Goal: Task Accomplishment & Management: Manage account settings

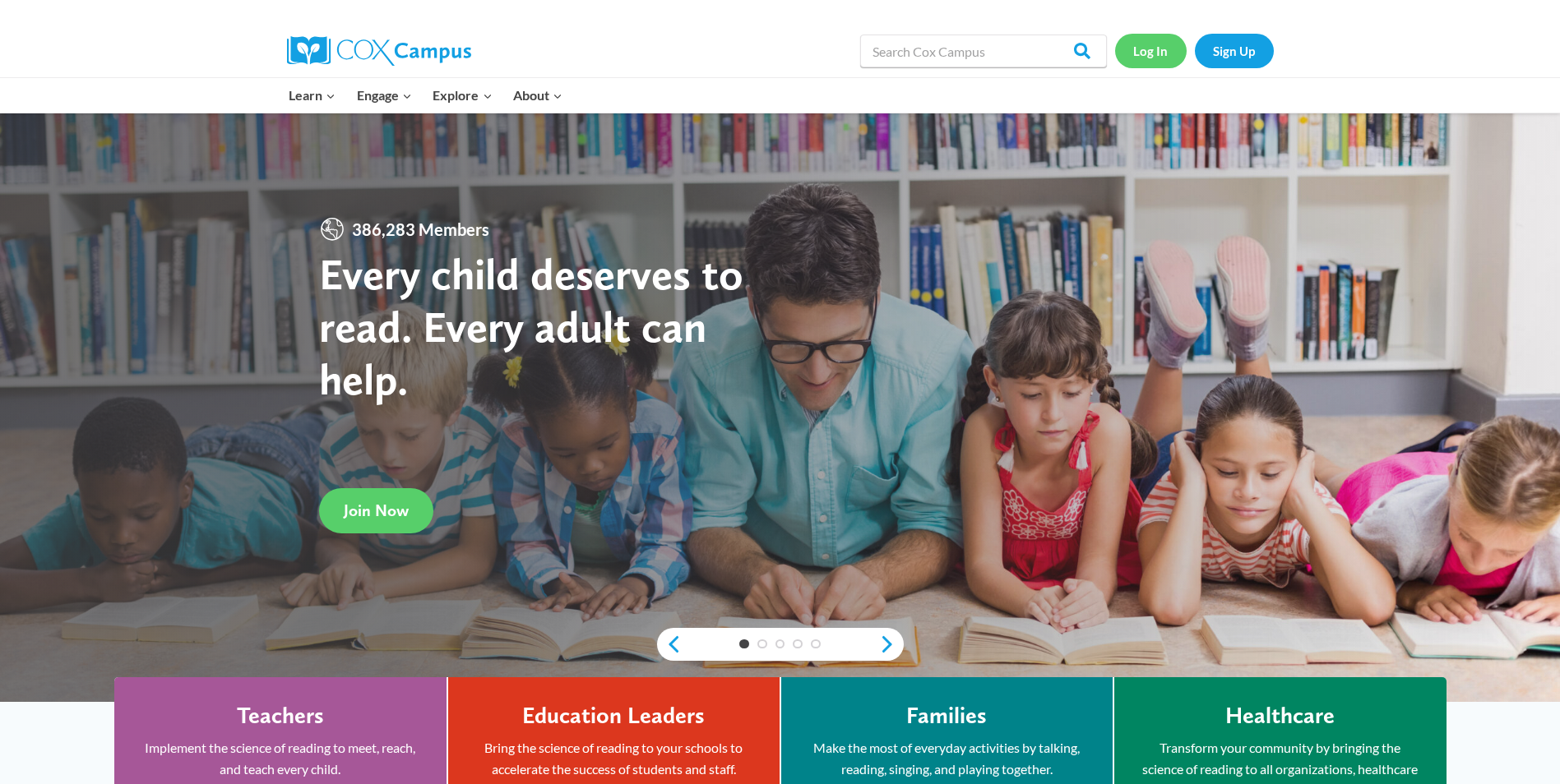
click at [1151, 56] on link "Log In" at bounding box center [1150, 50] width 71 height 34
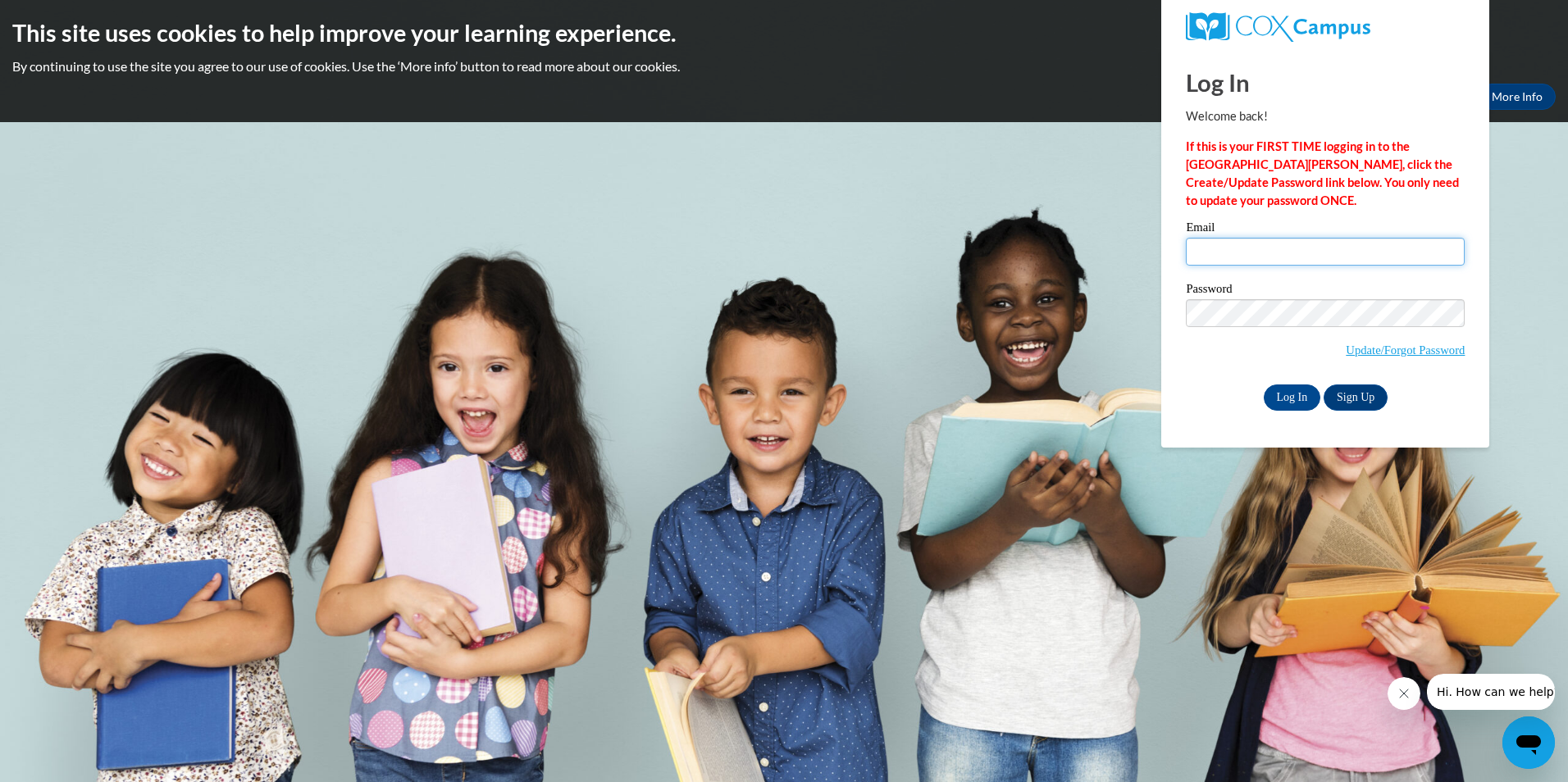
click at [1212, 253] on input "Email" at bounding box center [1325, 251] width 279 height 28
type input "kjohnson@kusd.edu"
click at [1285, 399] on input "Log In" at bounding box center [1292, 397] width 58 height 26
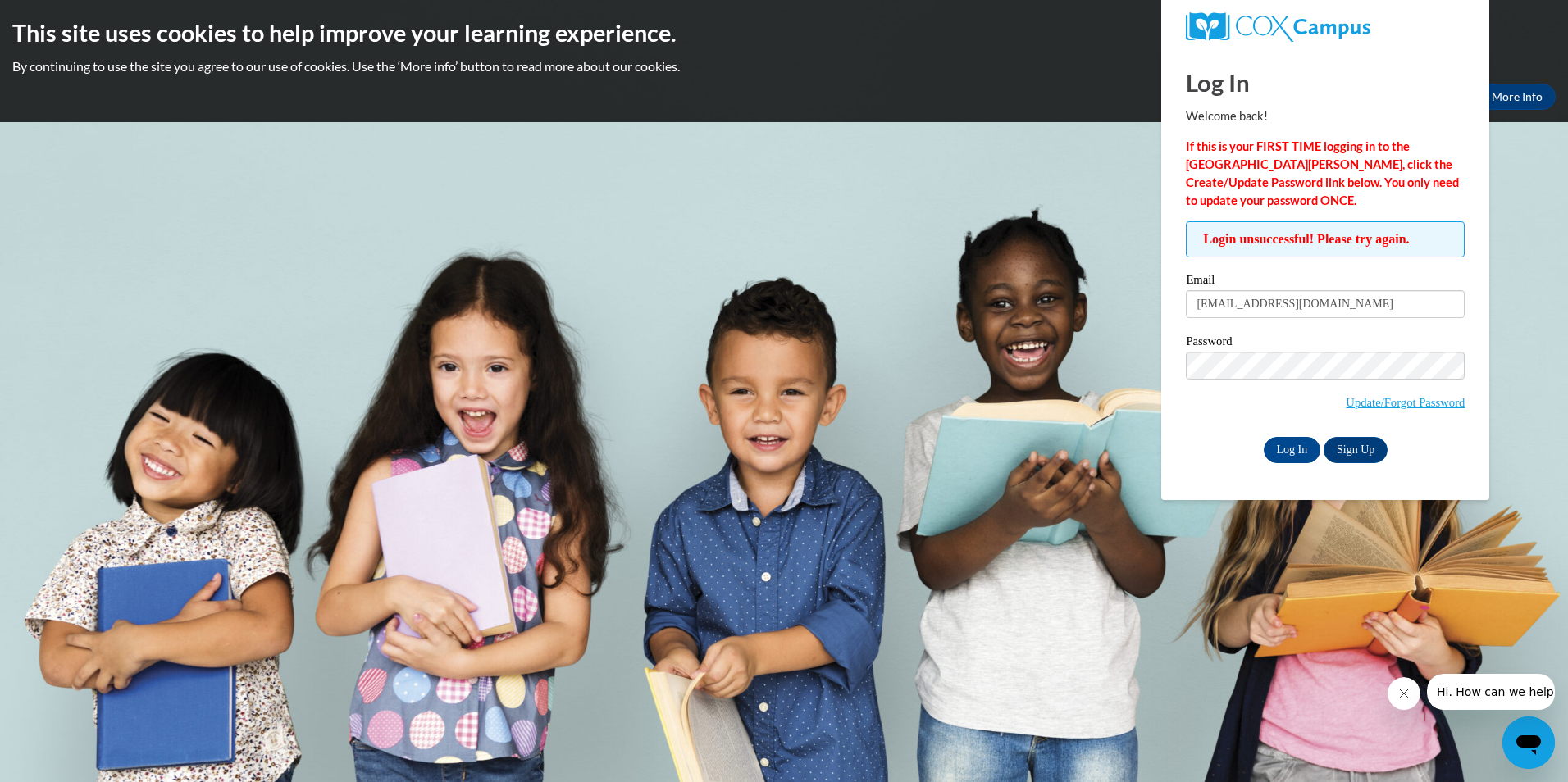
click at [1163, 461] on div "Log In Welcome back! If this is your FIRST TIME logging in to the NEW Cox Campu…" at bounding box center [1324, 274] width 353 height 451
click at [1287, 449] on input "Log In" at bounding box center [1292, 450] width 58 height 26
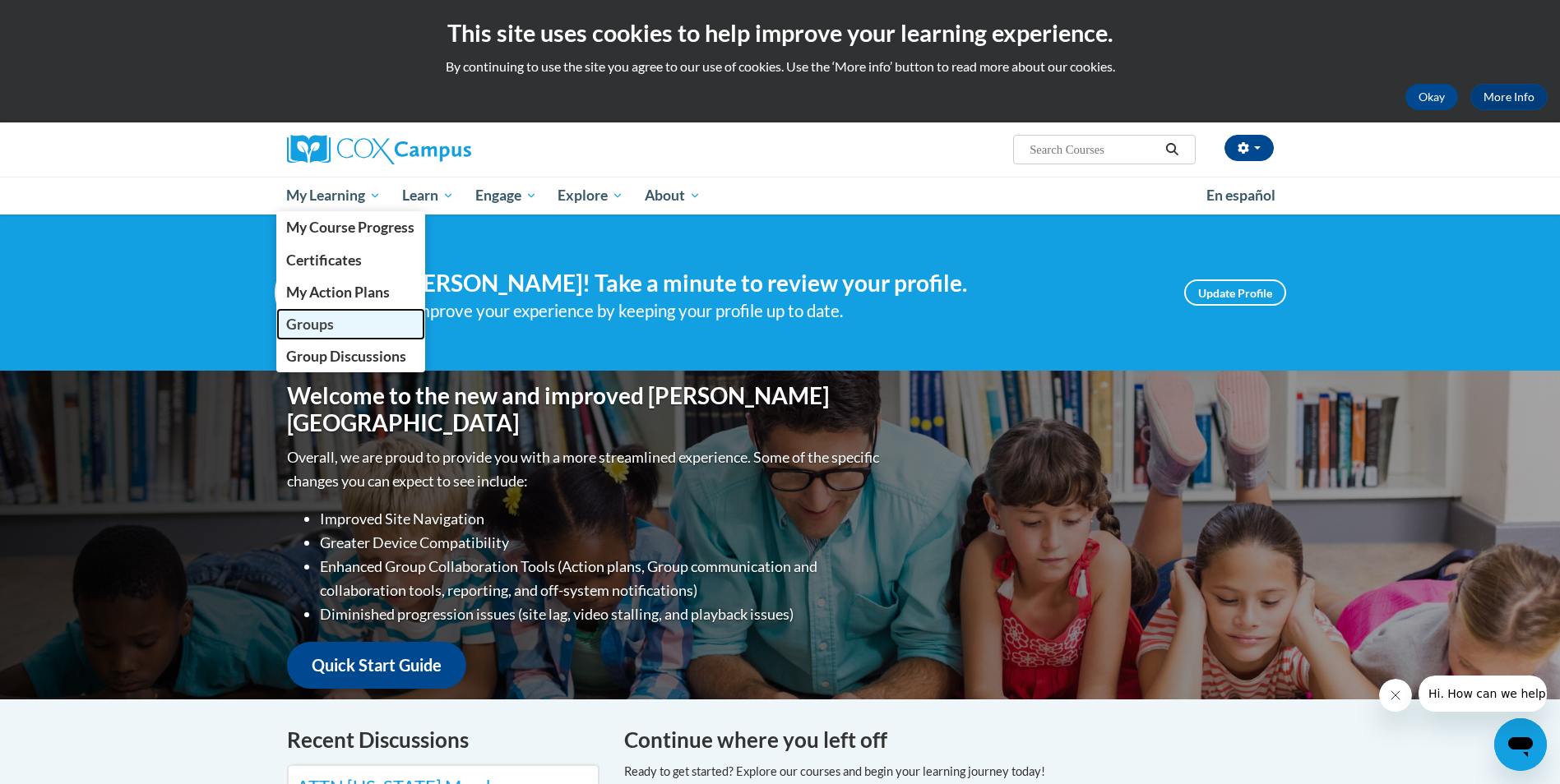
click at [309, 327] on span "Groups" at bounding box center [309, 325] width 47 height 17
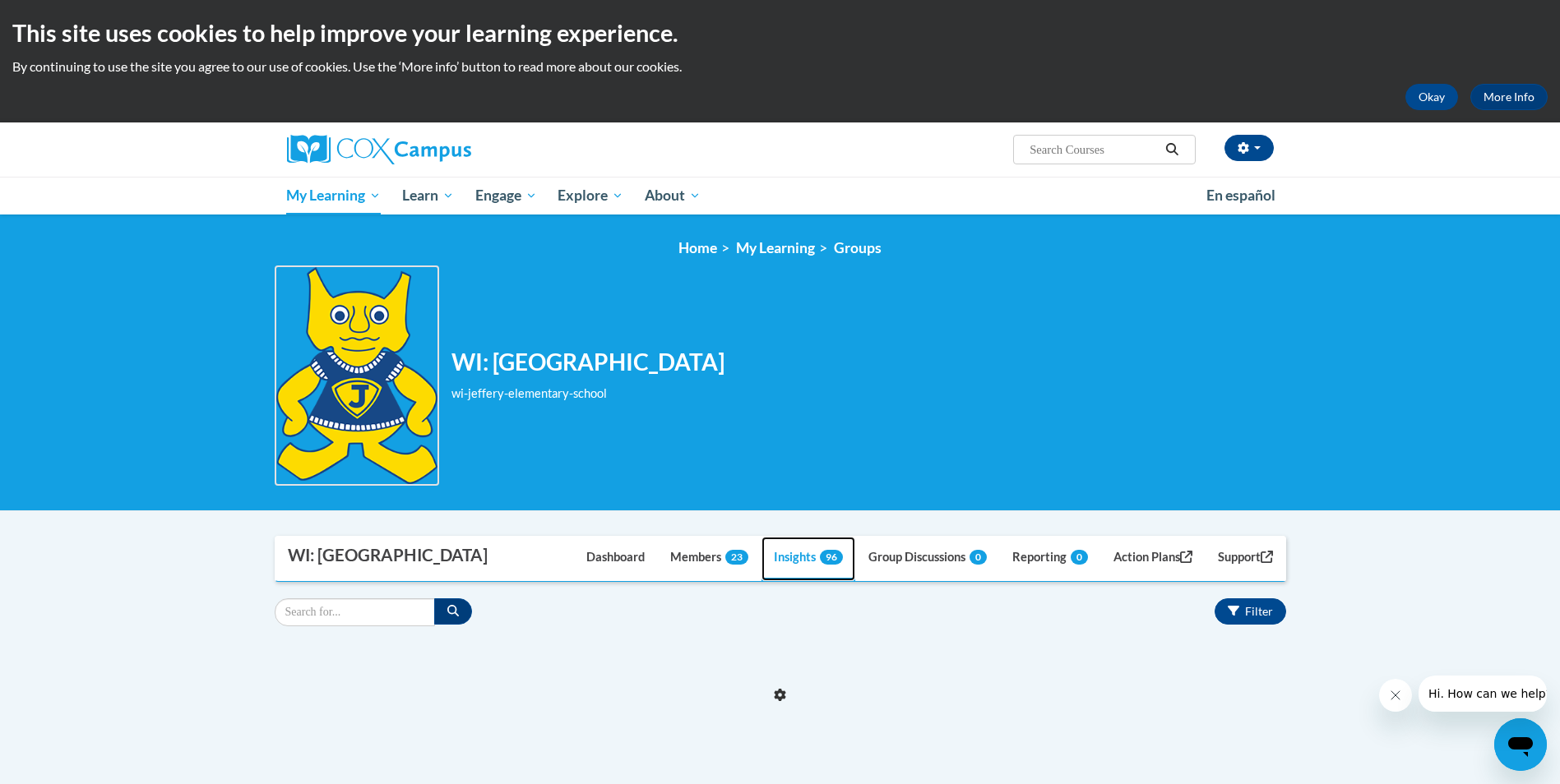
click at [777, 558] on link "Insights 96" at bounding box center [807, 559] width 93 height 44
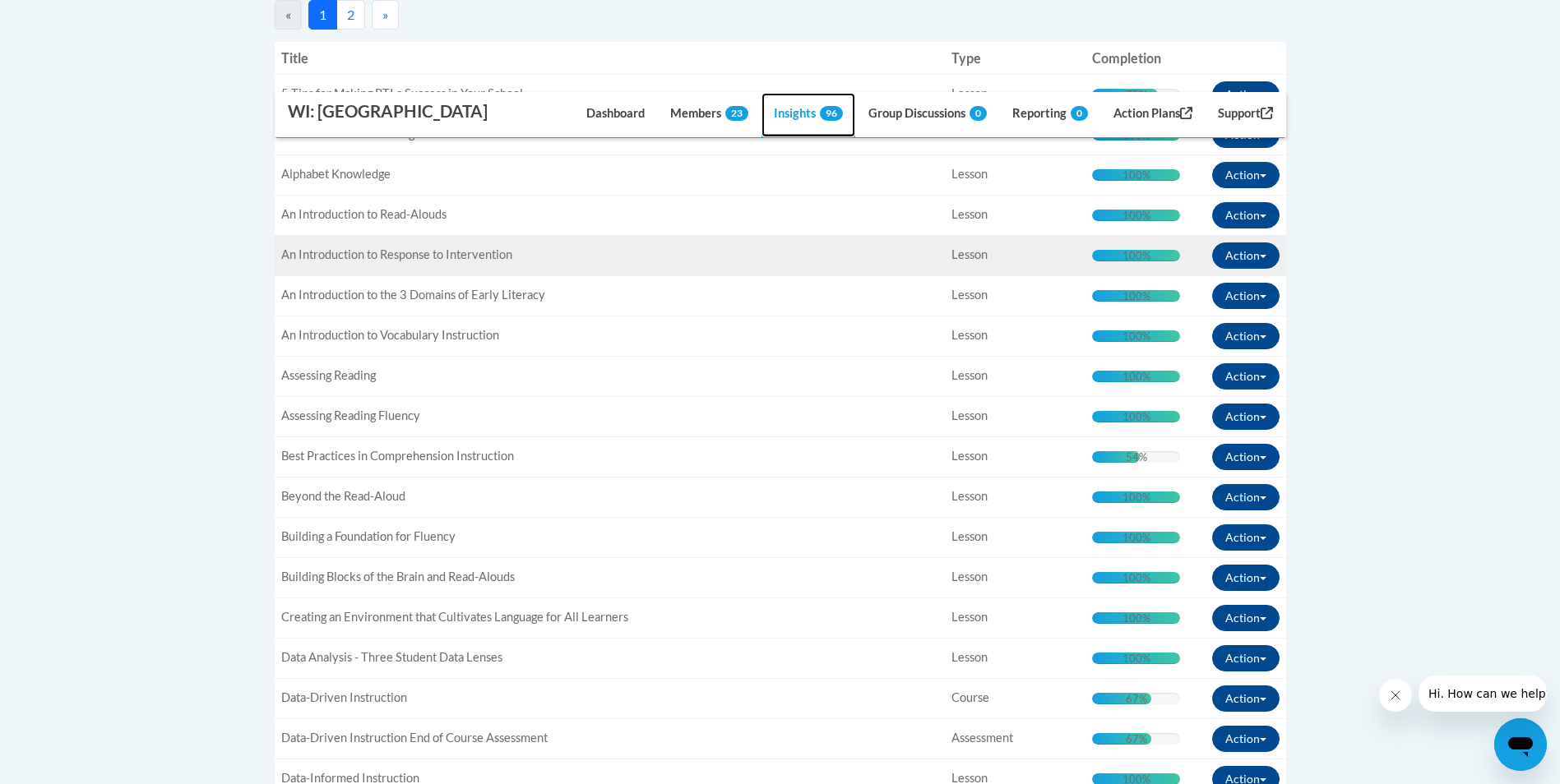
scroll to position [247, 0]
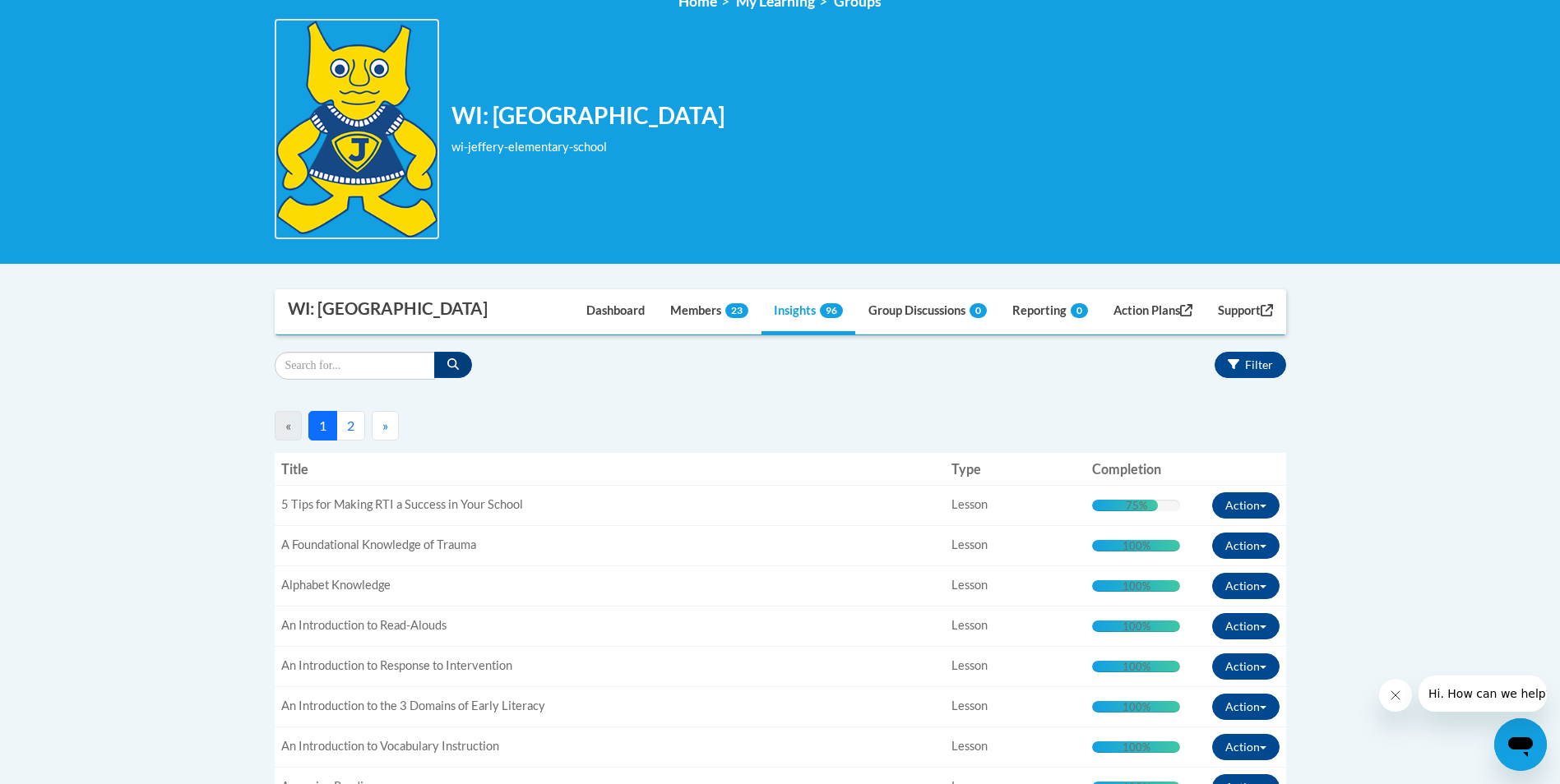
click at [349, 427] on button "2" at bounding box center [351, 426] width 29 height 30
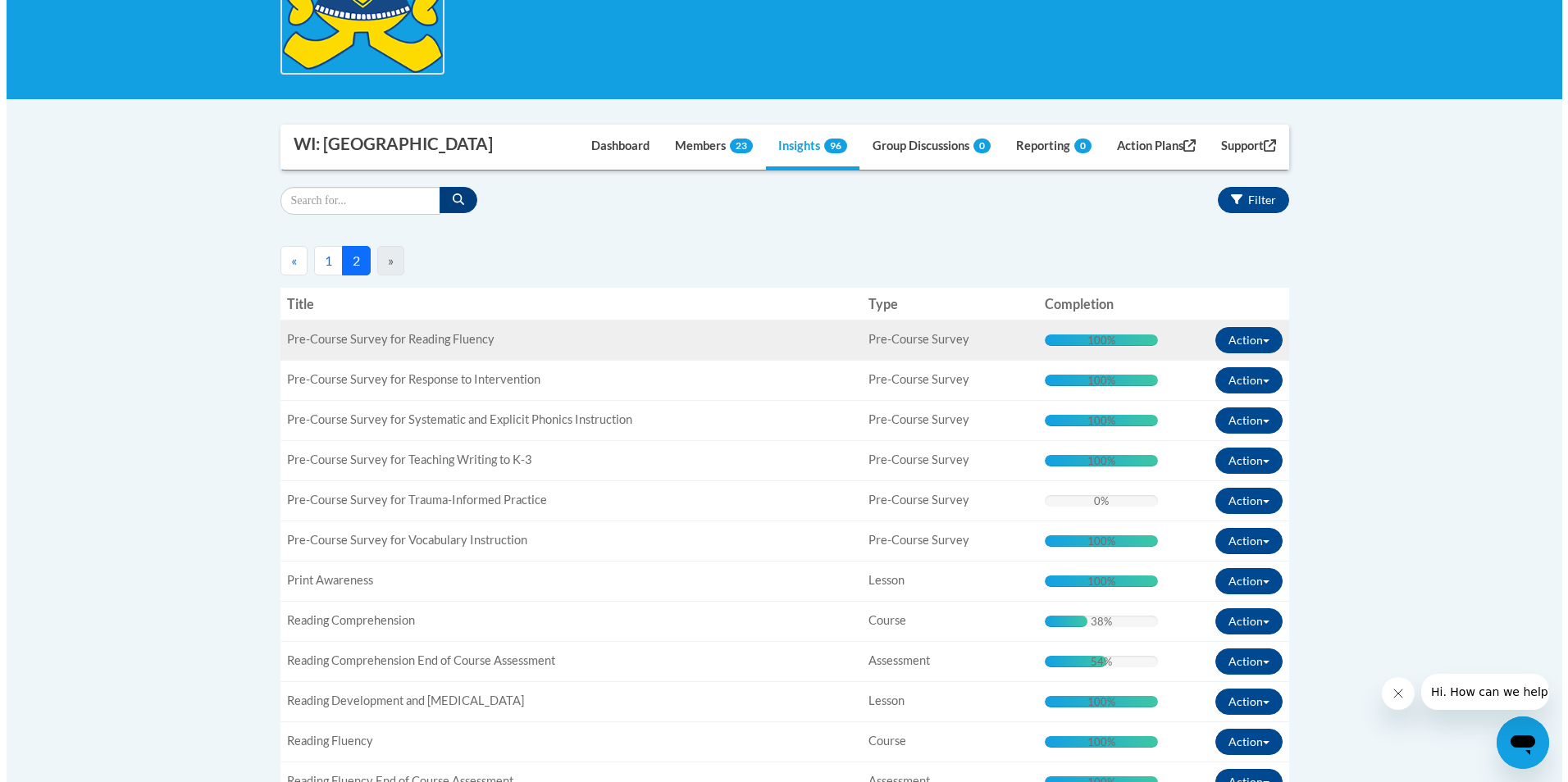
scroll to position [492, 0]
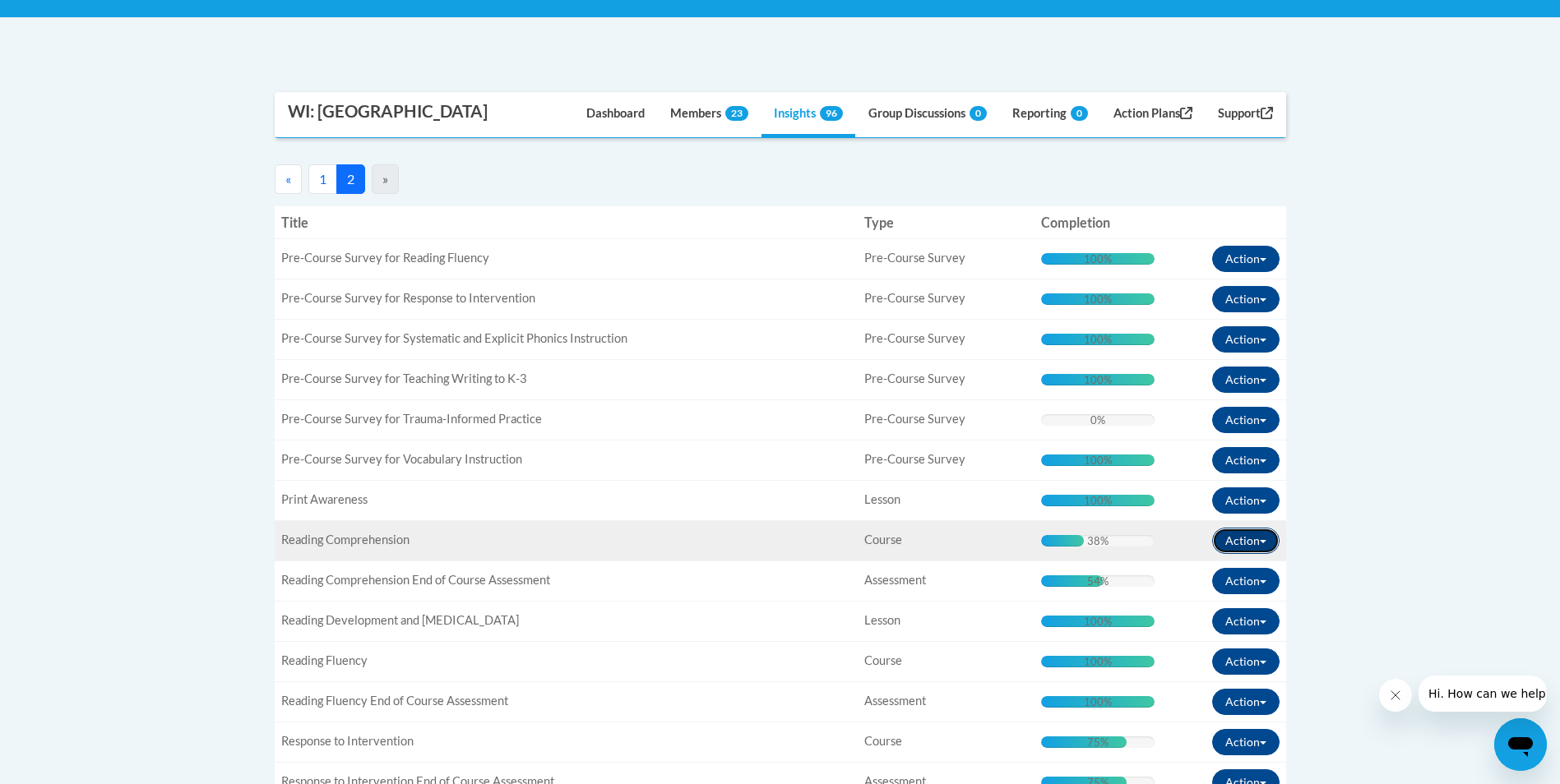
click at [1262, 540] on span "button" at bounding box center [1262, 541] width 7 height 3
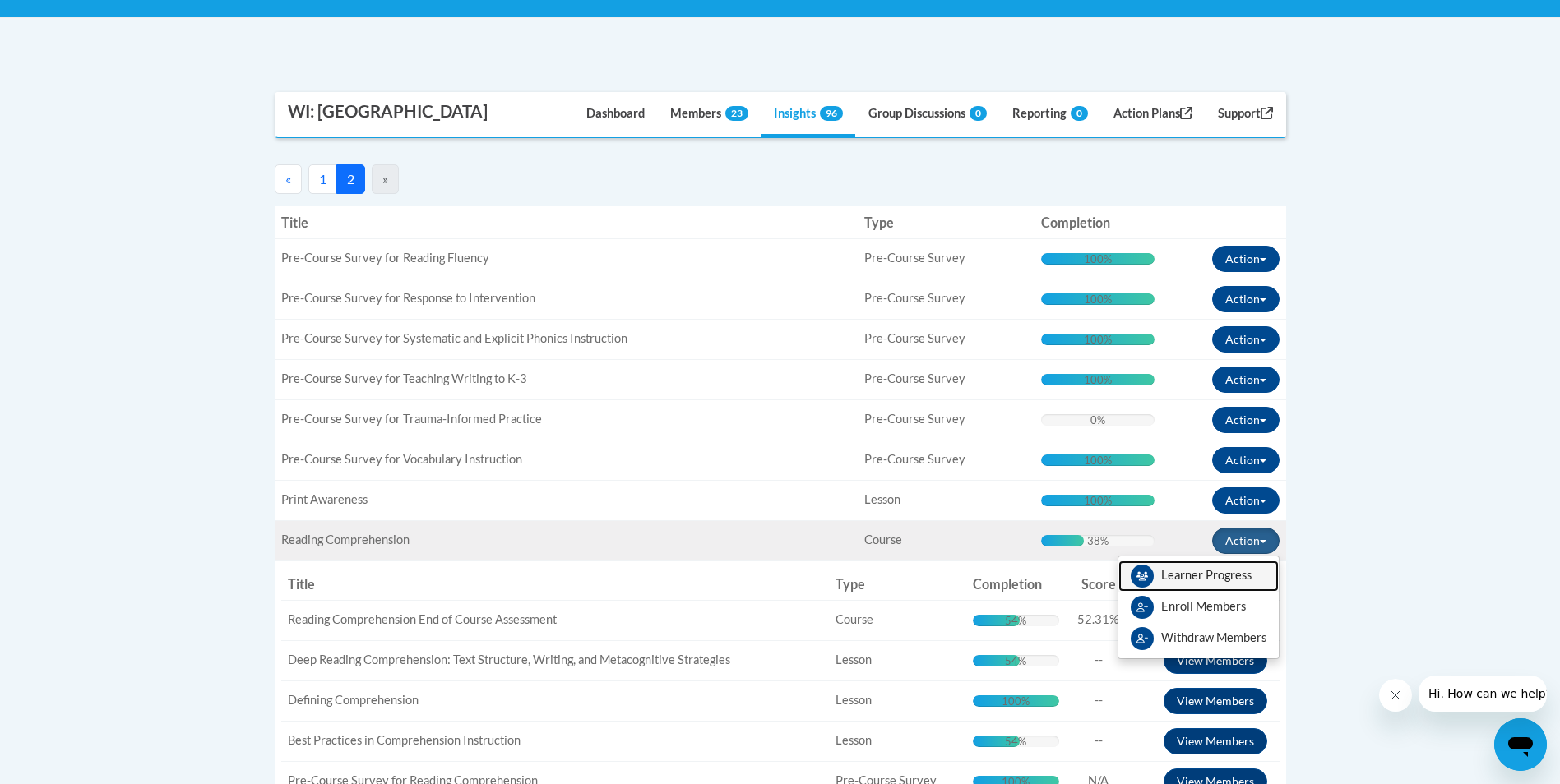
click at [1213, 574] on link "Learner Progress" at bounding box center [1199, 576] width 160 height 31
